Goal: Task Accomplishment & Management: Complete application form

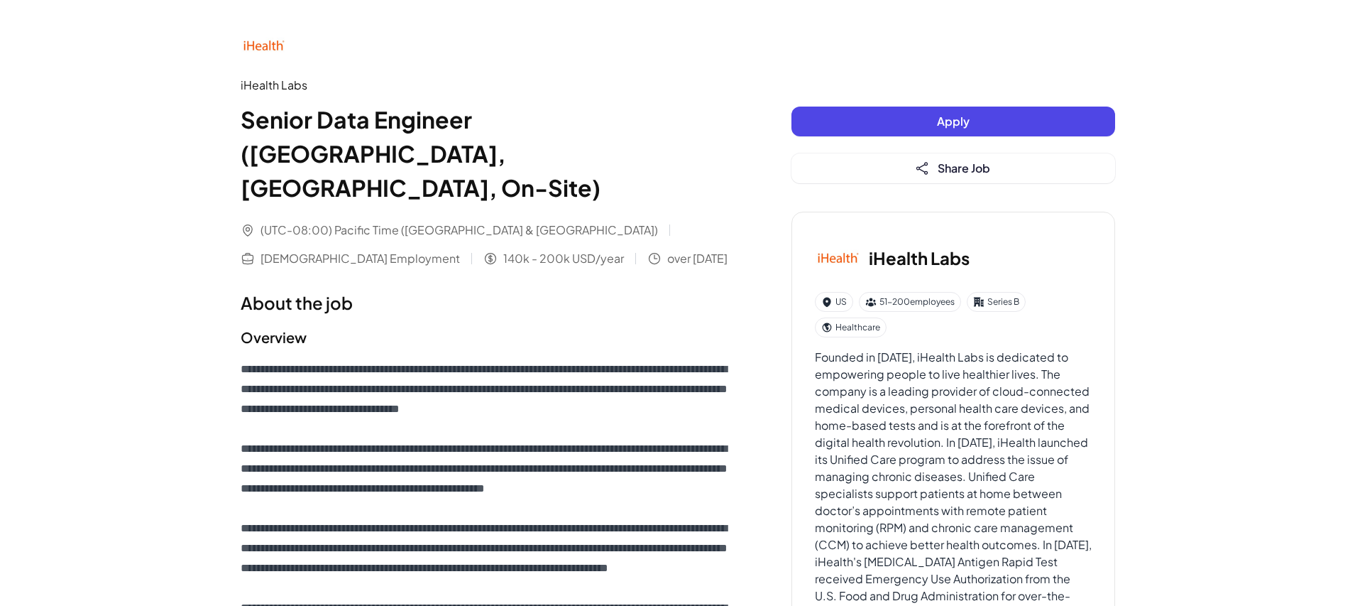
drag, startPoint x: 911, startPoint y: 119, endPoint x: 917, endPoint y: 133, distance: 14.9
click at [911, 119] on button "Apply" at bounding box center [954, 121] width 324 height 30
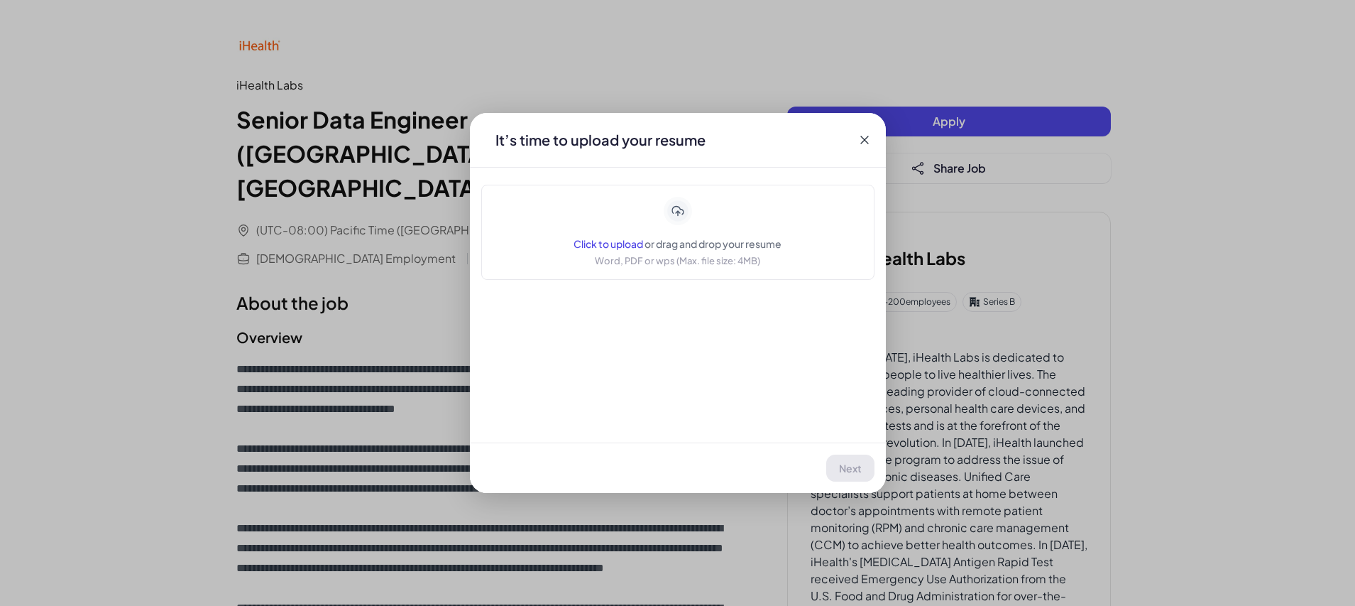
click at [610, 244] on span "Click to upload" at bounding box center [609, 243] width 70 height 13
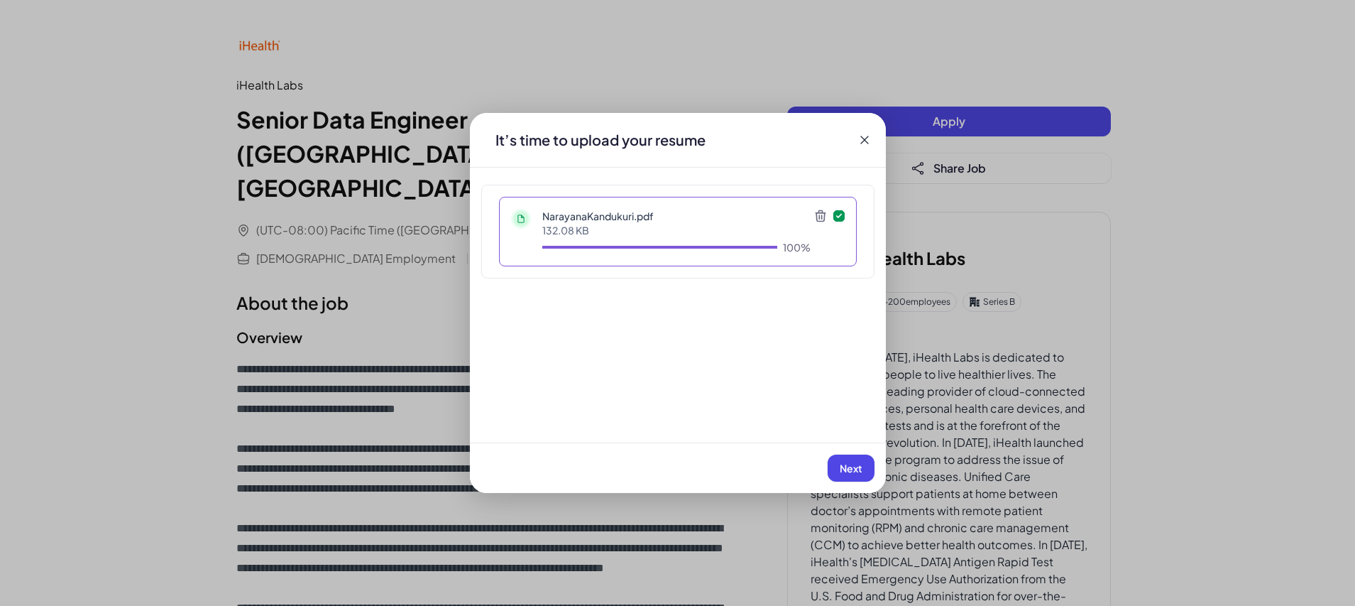
click at [844, 469] on span "Next" at bounding box center [851, 467] width 23 height 13
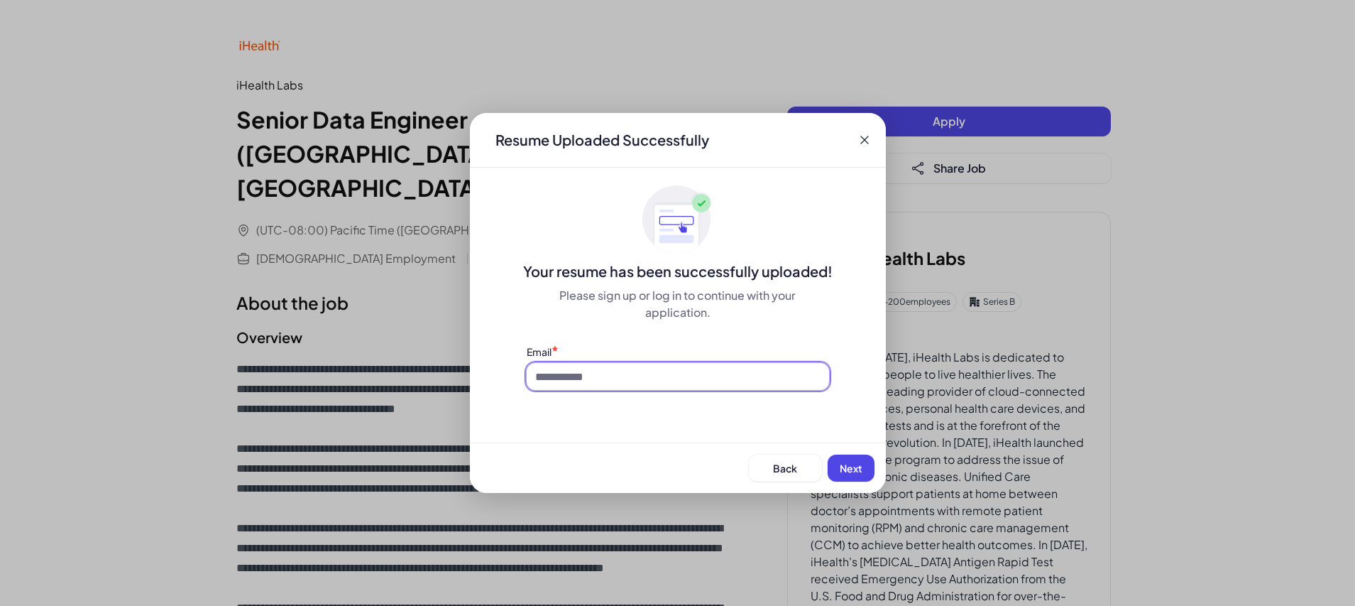
click at [772, 381] on input at bounding box center [678, 376] width 302 height 27
type input "**********"
click at [836, 467] on button "Next" at bounding box center [851, 467] width 47 height 27
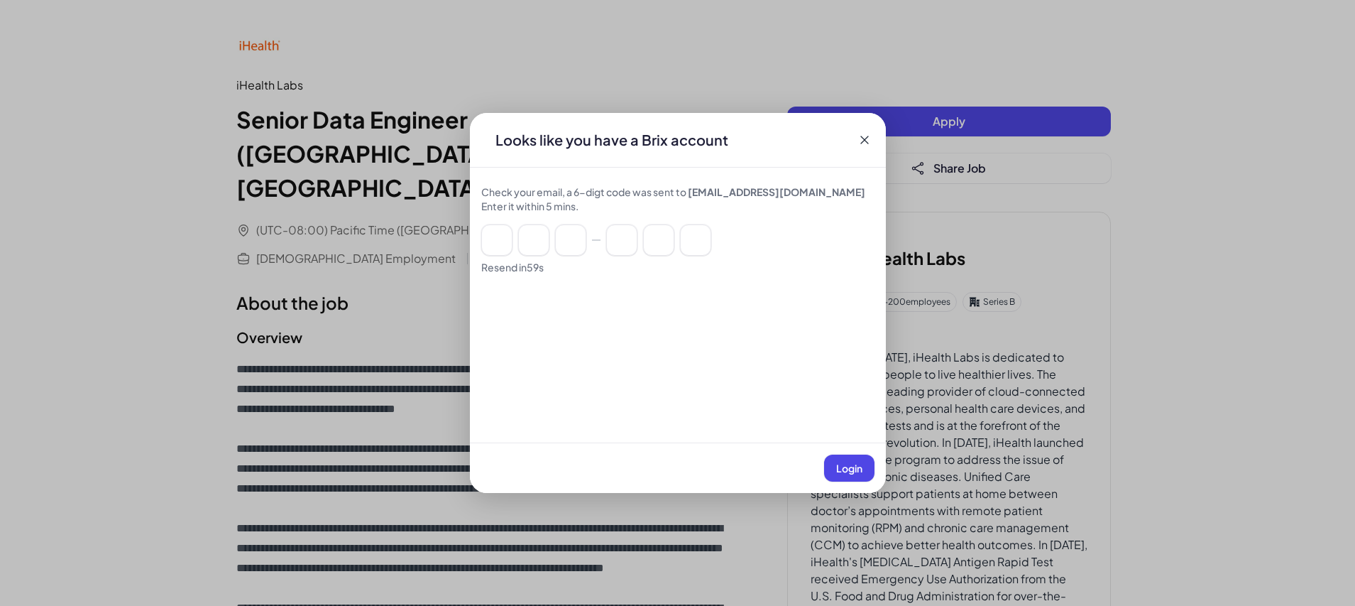
click at [476, 235] on div "Check your email, a 6-digt code was sent to [EMAIL_ADDRESS][DOMAIN_NAME] Enter …" at bounding box center [678, 229] width 416 height 89
click at [488, 243] on input at bounding box center [496, 239] width 31 height 31
paste input "******"
type input "*"
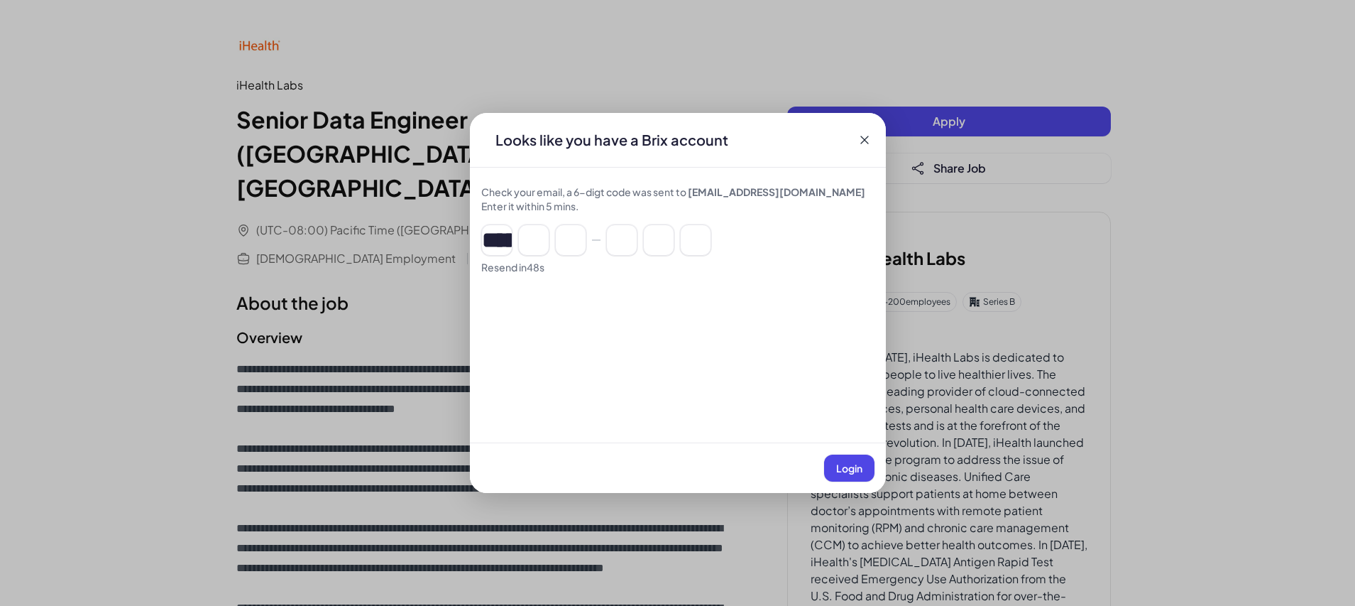
type input "*"
click at [852, 478] on button "Login" at bounding box center [849, 467] width 50 height 27
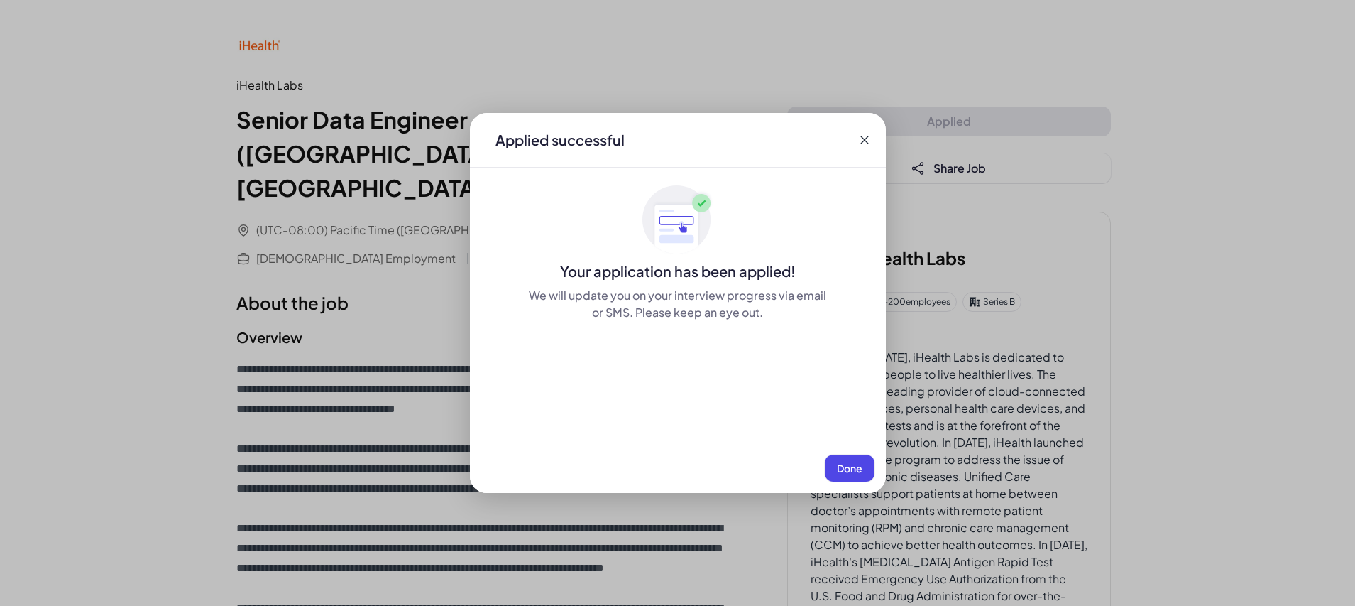
click at [852, 478] on button "Done" at bounding box center [850, 467] width 50 height 27
